Goal: Information Seeking & Learning: Check status

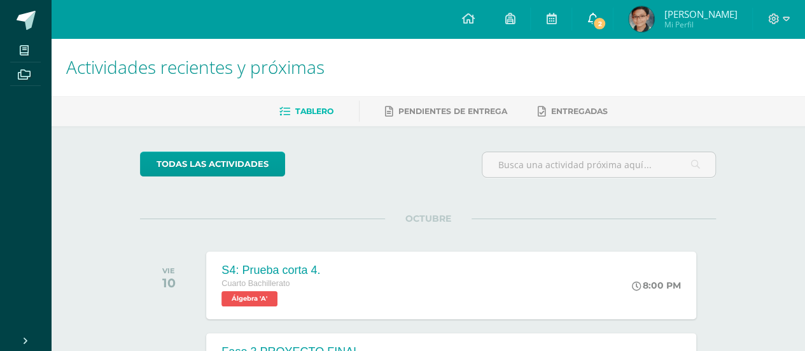
click at [595, 25] on span at bounding box center [592, 19] width 10 height 14
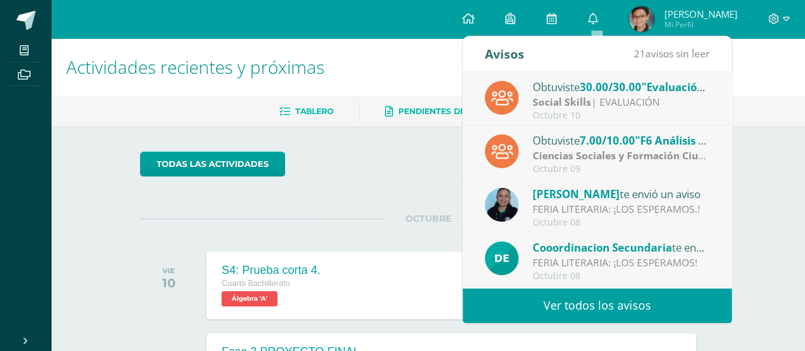
click at [405, 113] on span "Pendientes de entrega" at bounding box center [452, 111] width 109 height 10
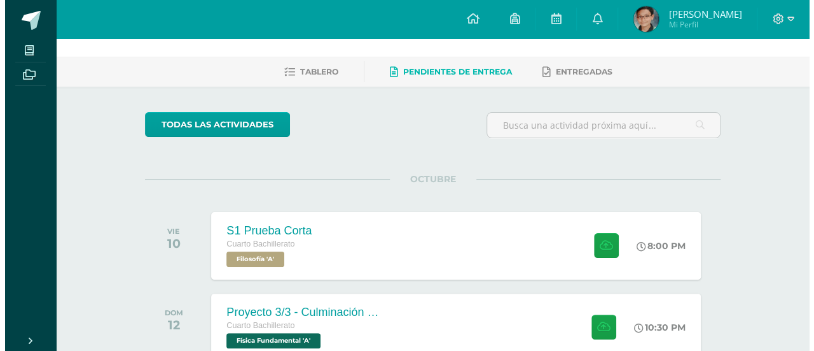
scroll to position [122, 0]
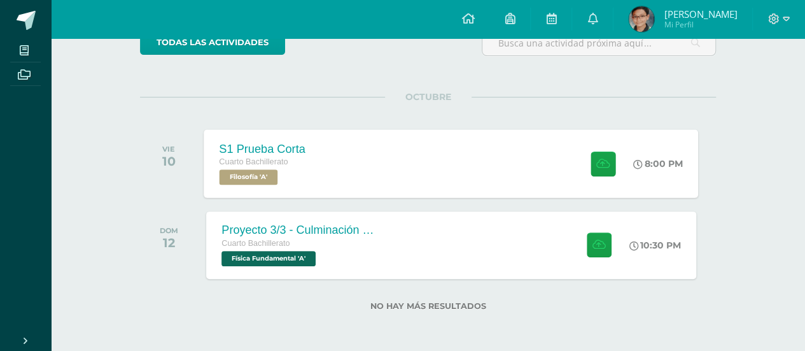
click at [338, 151] on div "S1 Prueba Corta Cuarto Bachillerato Filosofía 'A' 8:00 PM S1 Prueba Corta Filos…" at bounding box center [451, 163] width 494 height 68
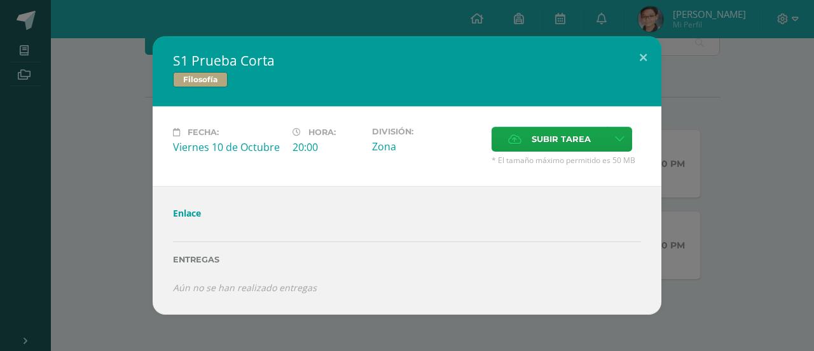
click at [191, 215] on link "Enlace" at bounding box center [187, 213] width 28 height 12
